Goal: Information Seeking & Learning: Learn about a topic

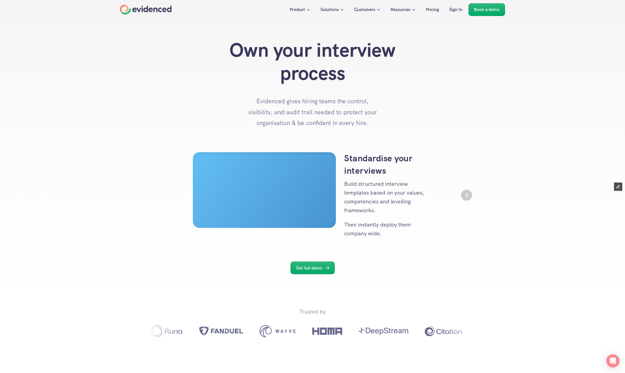
click at [311, 65] on h1 "Own your interview process" at bounding box center [313, 62] width 220 height 46
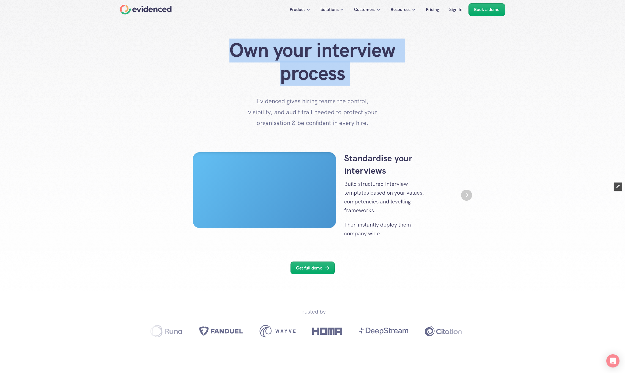
click at [311, 65] on h1 "Own your interview process" at bounding box center [313, 62] width 220 height 46
click at [293, 104] on p "Evidenced gives hiring teams the control, visibility, and audit trail needed to…" at bounding box center [313, 112] width 138 height 33
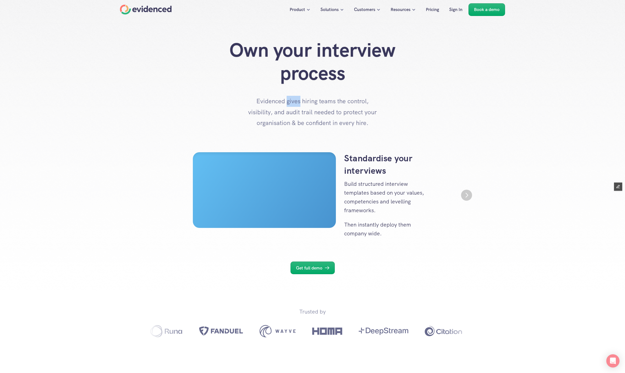
click at [293, 104] on p "Evidenced gives hiring teams the control, visibility, and audit trail needed to…" at bounding box center [313, 112] width 138 height 33
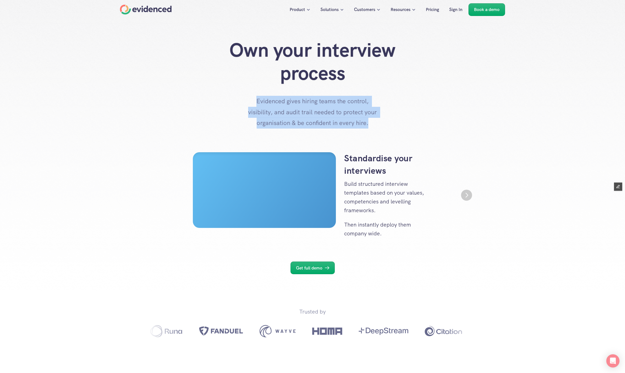
click at [293, 104] on p "Evidenced gives hiring teams the control, visibility, and audit trail needed to…" at bounding box center [313, 112] width 138 height 33
click at [355, 122] on p "Evidenced gives hiring teams the control, visibility, and audit trail needed to…" at bounding box center [313, 112] width 138 height 33
drag, startPoint x: 368, startPoint y: 124, endPoint x: 257, endPoint y: 100, distance: 113.3
click at [257, 100] on p "Evidenced gives hiring teams the control, visibility, and audit trail needed to…" at bounding box center [313, 112] width 138 height 33
copy p "Evidenced gives hiring teams the control, visibility, and audit trail needed to…"
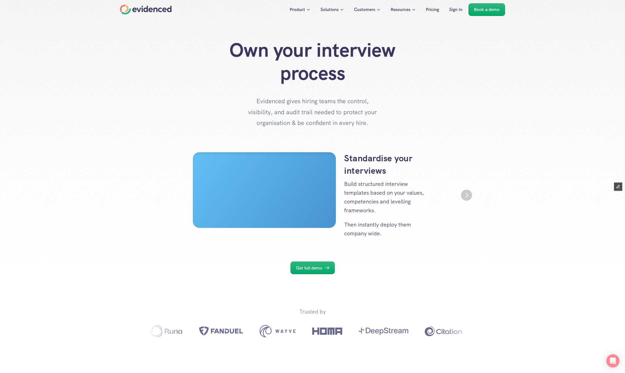
click at [151, 173] on div "Standardise your interviews Build structured interview templates based on your …" at bounding box center [313, 195] width 330 height 86
click at [154, 61] on div "Own your interview process Evidenced gives hiring teams the control, visibility…" at bounding box center [312, 84] width 385 height 90
click at [100, 173] on div at bounding box center [312, 167] width 625 height 334
click at [159, 141] on div at bounding box center [312, 167] width 625 height 334
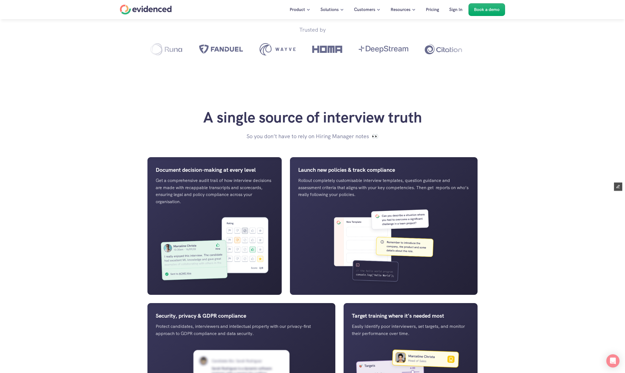
scroll to position [304, 0]
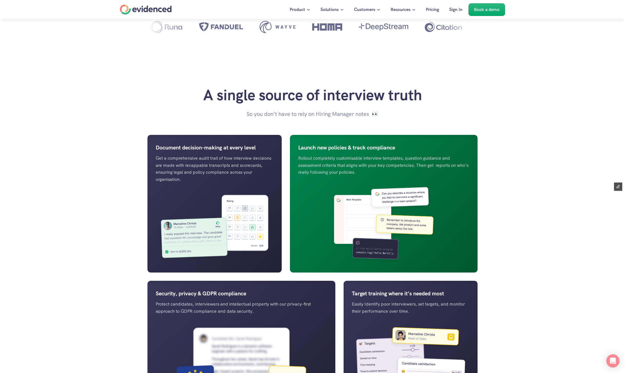
click at [377, 191] on img at bounding box center [383, 224] width 171 height 80
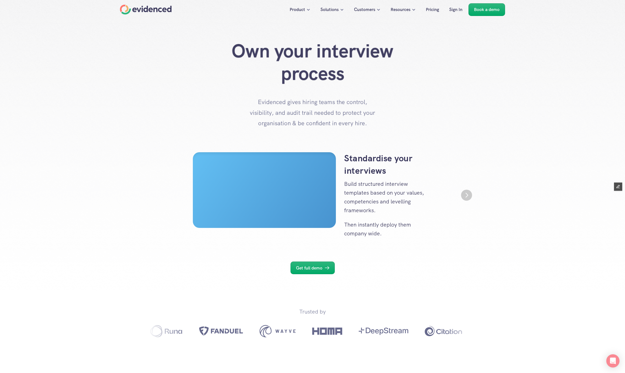
scroll to position [304, 0]
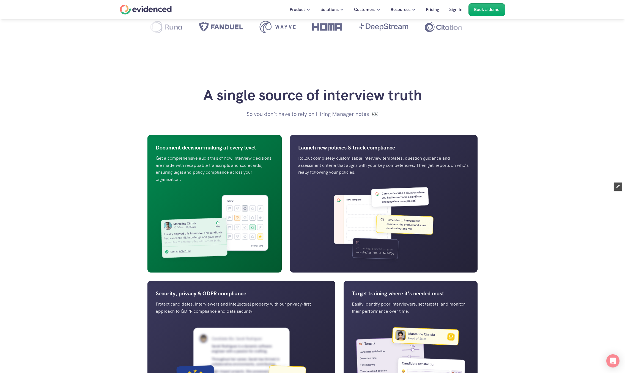
click at [242, 206] on img at bounding box center [215, 227] width 118 height 73
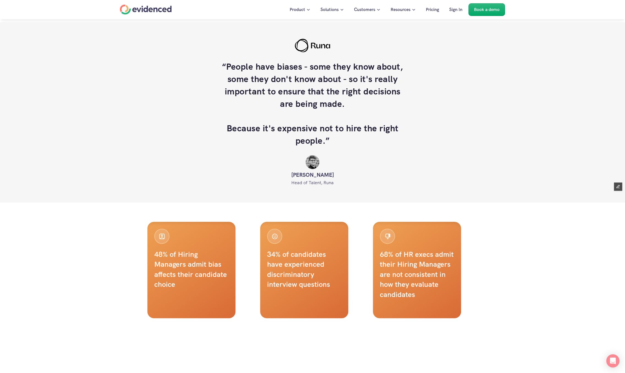
scroll to position [758, 0]
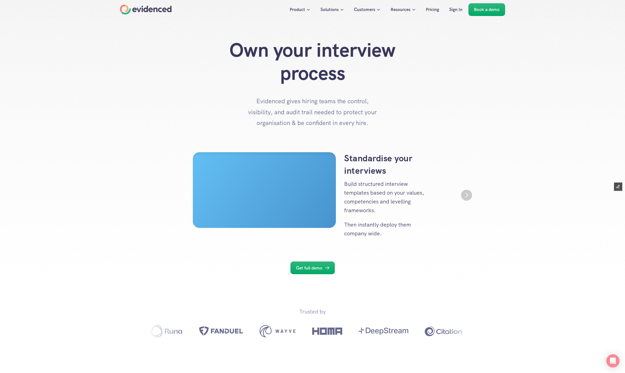
click at [394, 198] on img "Next" at bounding box center [466, 195] width 11 height 11
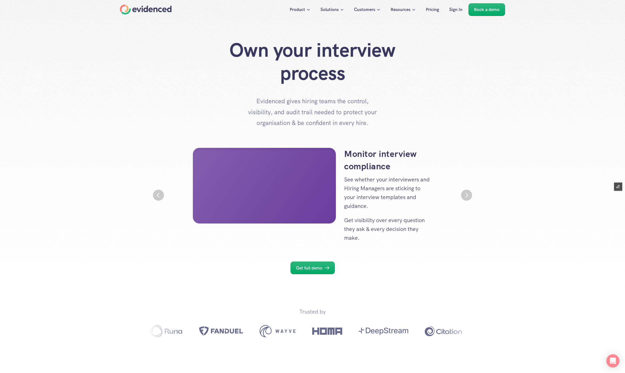
click at [394, 198] on img "Next" at bounding box center [466, 195] width 11 height 11
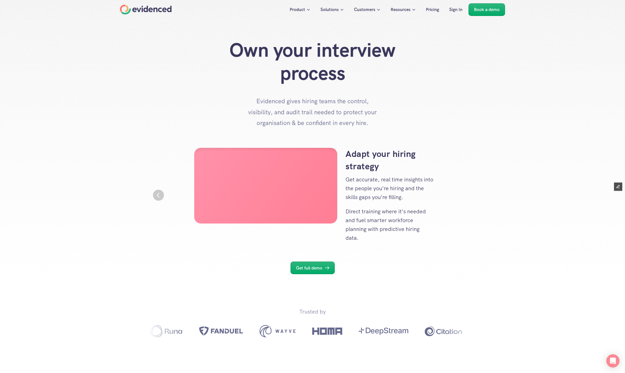
scroll to position [0, 660]
click at [394, 198] on div "Adapt your hiring strategy Get accurate, real time insights into the people you…" at bounding box center [313, 195] width 330 height 95
click at [158, 193] on img "Previous" at bounding box center [158, 195] width 11 height 11
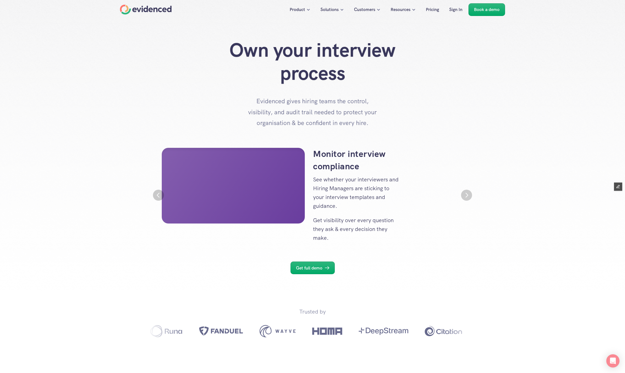
click at [158, 193] on img "Previous" at bounding box center [158, 195] width 11 height 11
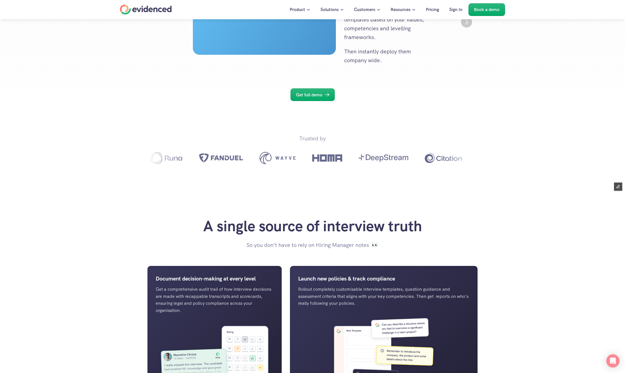
scroll to position [395, 0]
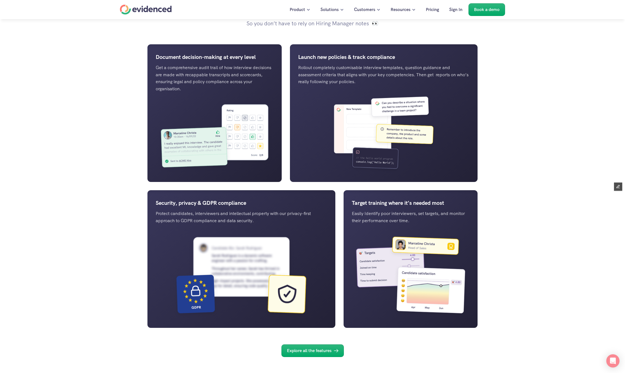
click at [86, 169] on div "A single source of interview truth So you don’t have to rely on Hiring Manager …" at bounding box center [312, 176] width 625 height 427
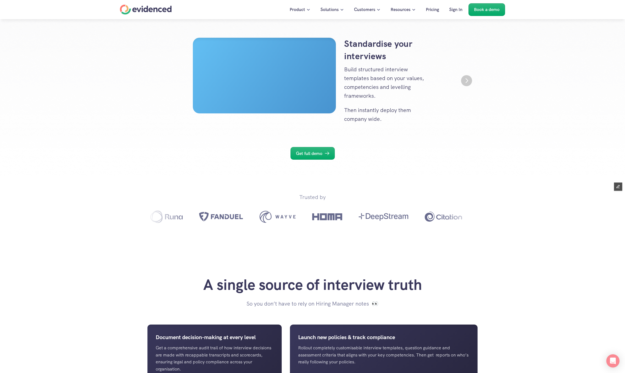
scroll to position [0, 0]
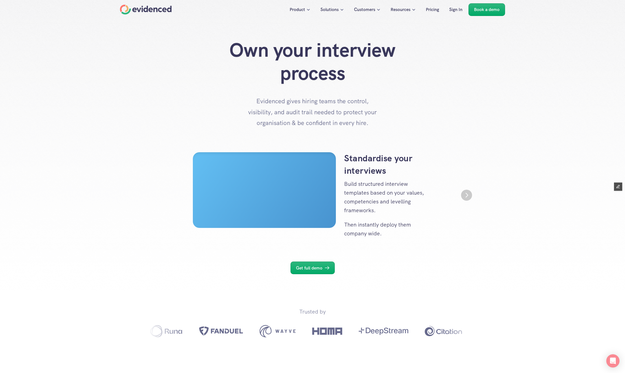
click at [282, 136] on div at bounding box center [312, 167] width 625 height 334
click at [394, 198] on img "Next" at bounding box center [466, 195] width 11 height 11
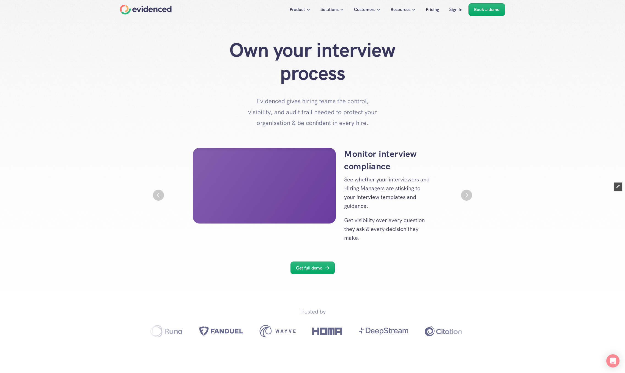
click at [394, 198] on img "Next" at bounding box center [466, 195] width 11 height 11
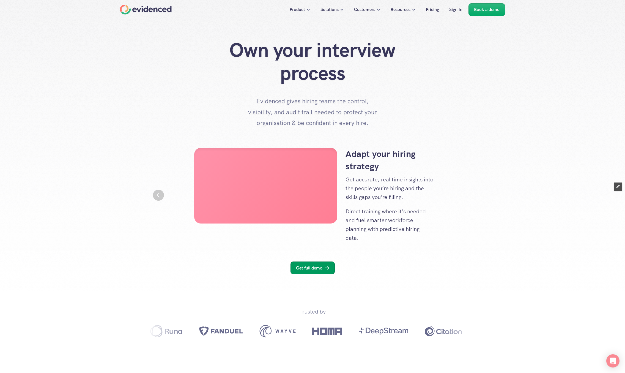
scroll to position [0, 660]
click at [307, 269] on p "Get full demo" at bounding box center [309, 267] width 26 height 7
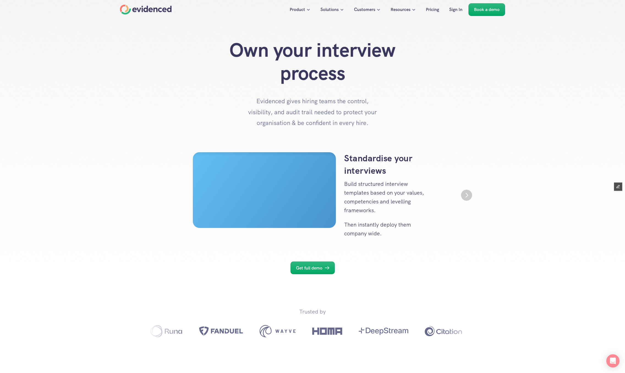
click at [152, 7] on div "Home" at bounding box center [146, 10] width 52 height 10
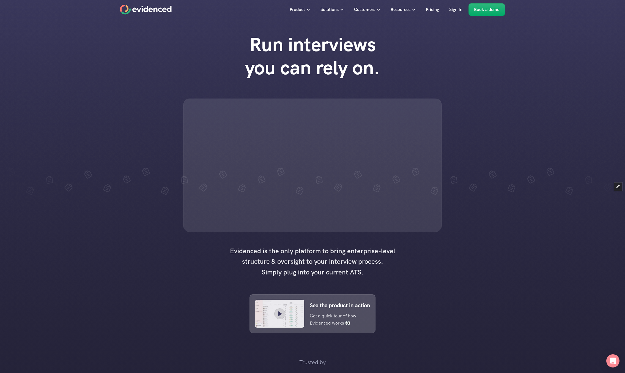
click at [394, 201] on div "Run interviews you can rely on." at bounding box center [312, 133] width 625 height 210
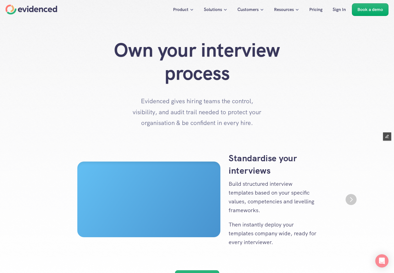
click at [359, 100] on div "Own your interview process Evidenced gives hiring teams the control, visibility…" at bounding box center [197, 84] width 361 height 90
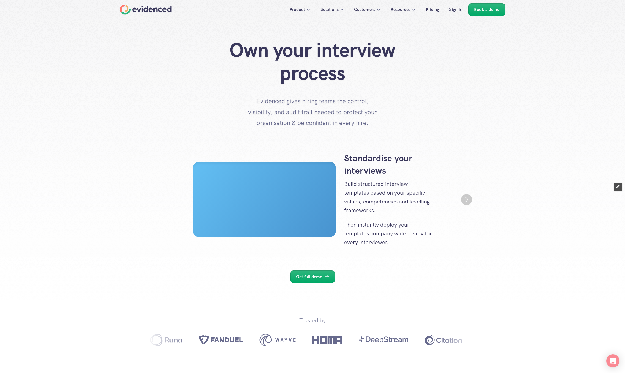
click at [186, 62] on div "Own your interview process Evidenced gives hiring teams the control, visibility…" at bounding box center [312, 84] width 385 height 90
